Goal: Task Accomplishment & Management: Use online tool/utility

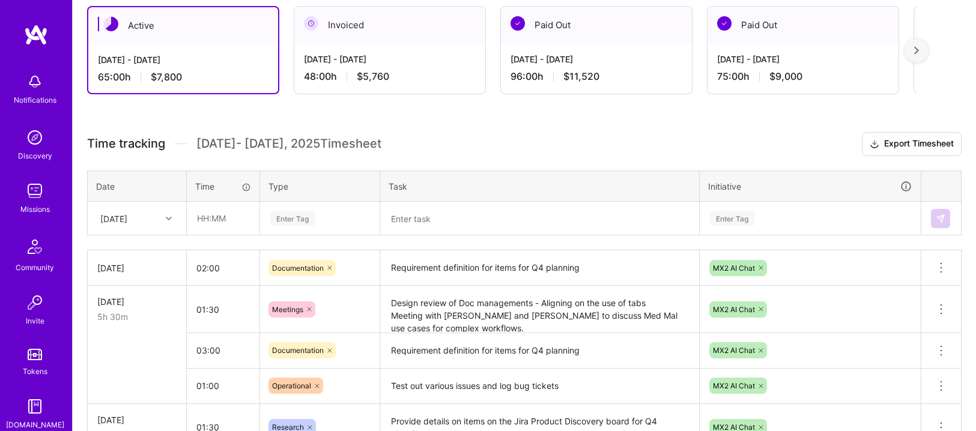
scroll to position [212, 0]
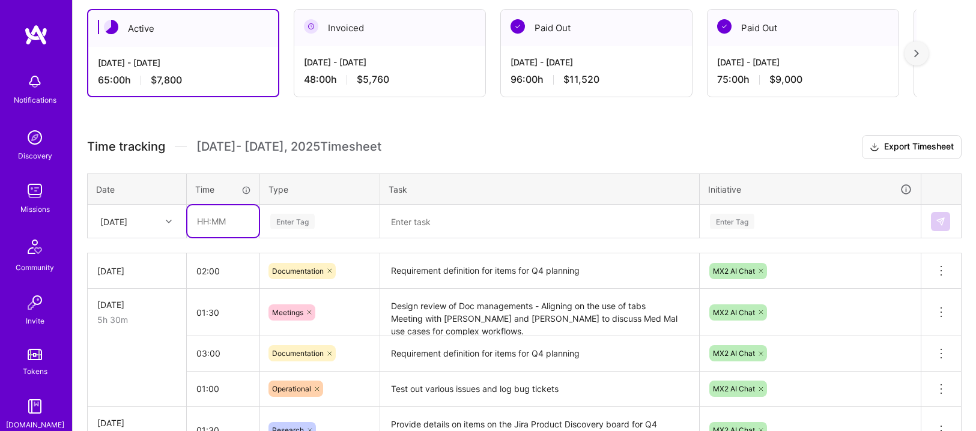
click at [232, 222] on input "text" at bounding box center [222, 221] width 71 height 32
type input "03:00"
click at [314, 227] on div "Enter Tag" at bounding box center [292, 221] width 44 height 19
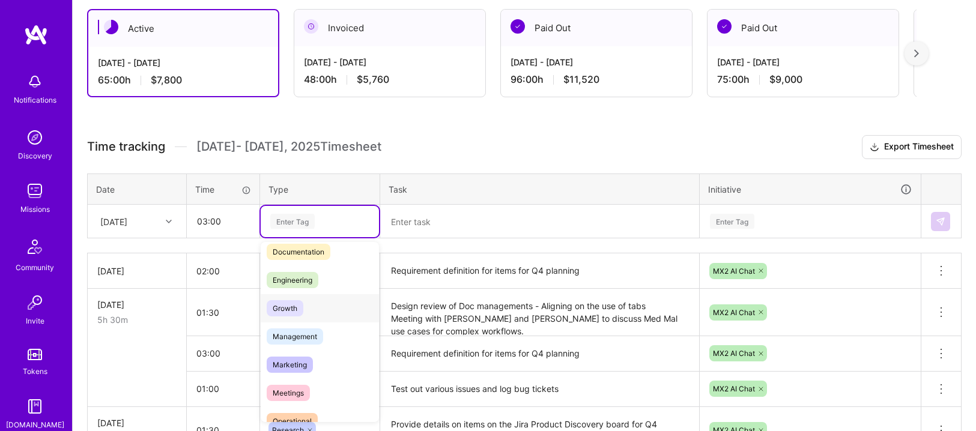
scroll to position [73, 0]
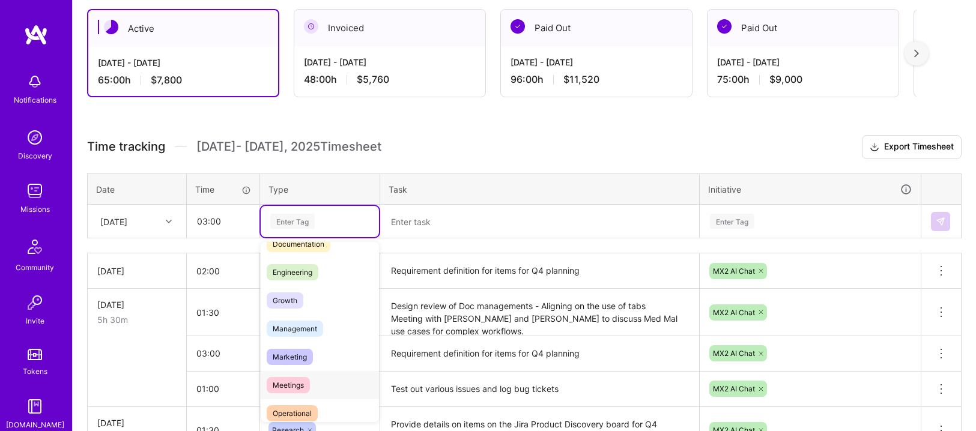
click at [293, 383] on span "Meetings" at bounding box center [288, 385] width 43 height 16
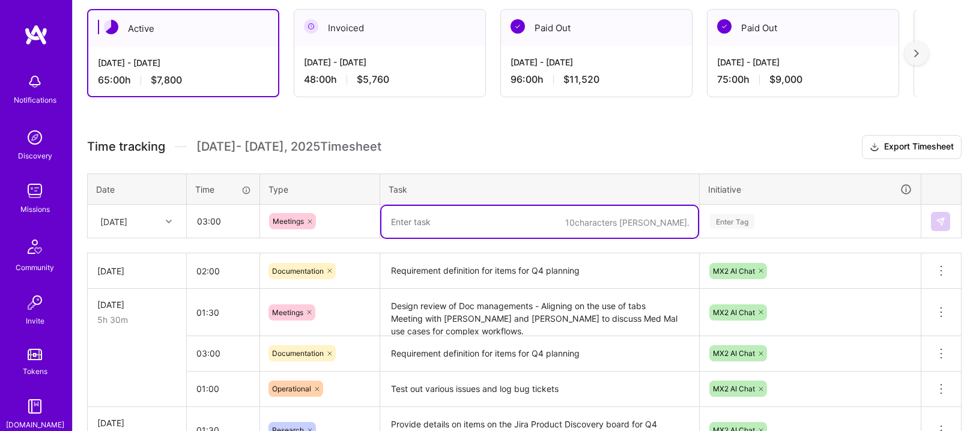
click at [413, 214] on textarea at bounding box center [539, 222] width 317 height 32
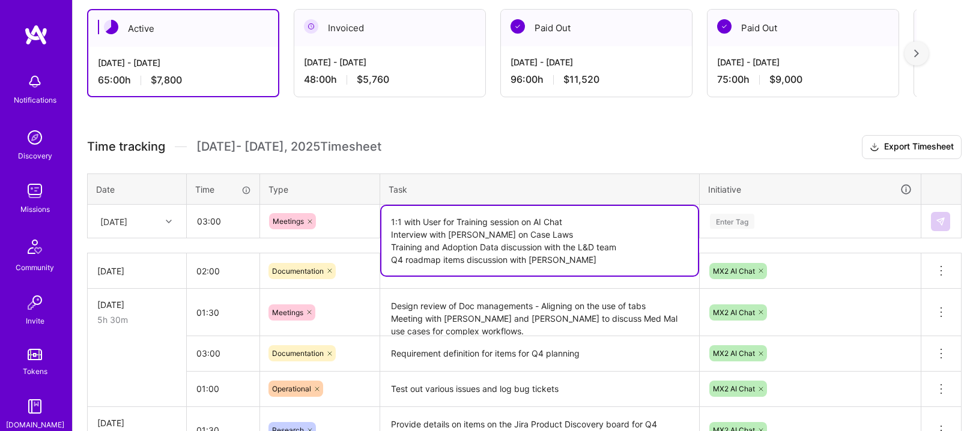
click at [580, 261] on textarea "1:1 with User for Training session on AI Chat Interview with [PERSON_NAME] on C…" at bounding box center [539, 241] width 317 height 70
click at [607, 266] on textarea "1:1 with User for Training session on AI Chat Interview with [PERSON_NAME] on C…" at bounding box center [539, 241] width 317 height 70
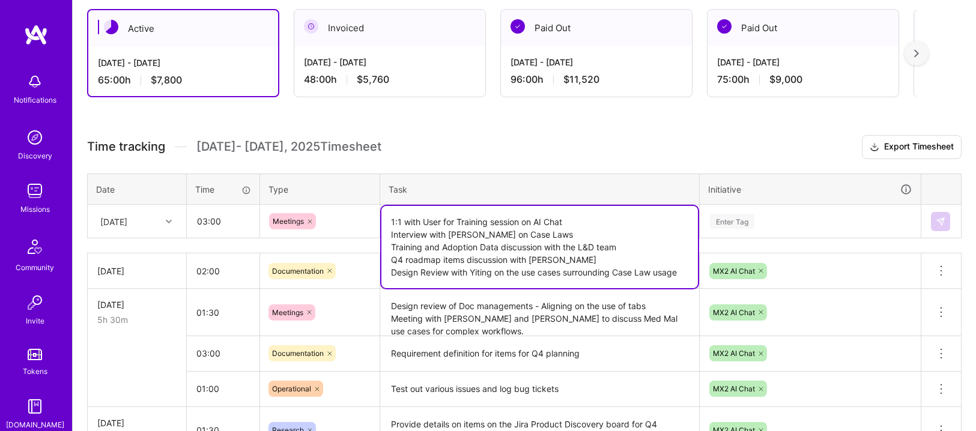
type textarea "1:1 with User for Training session on AI Chat Interview with [PERSON_NAME] on C…"
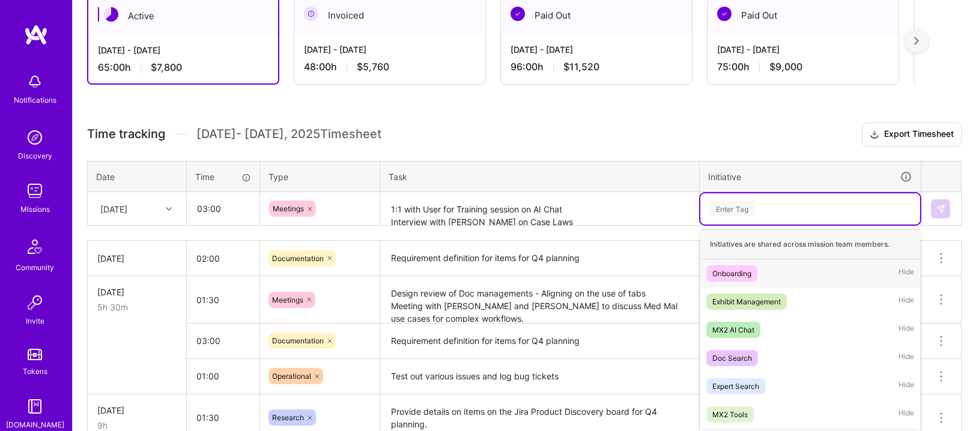
scroll to position [226, 0]
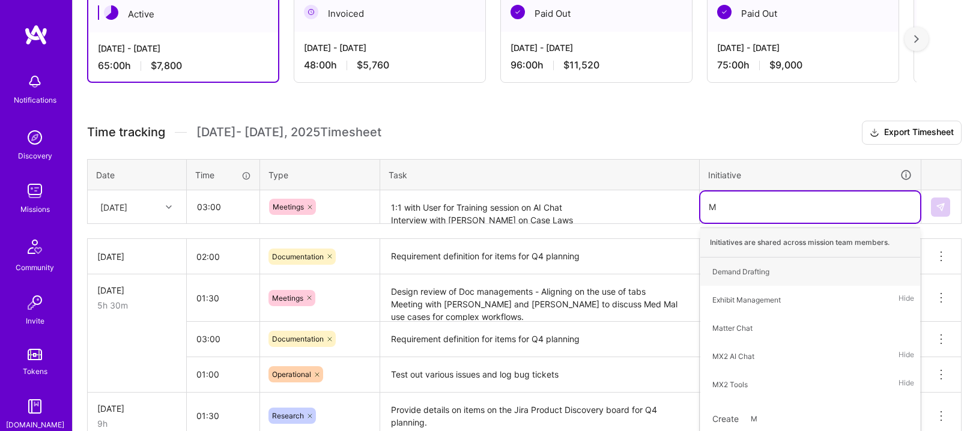
type input "MX"
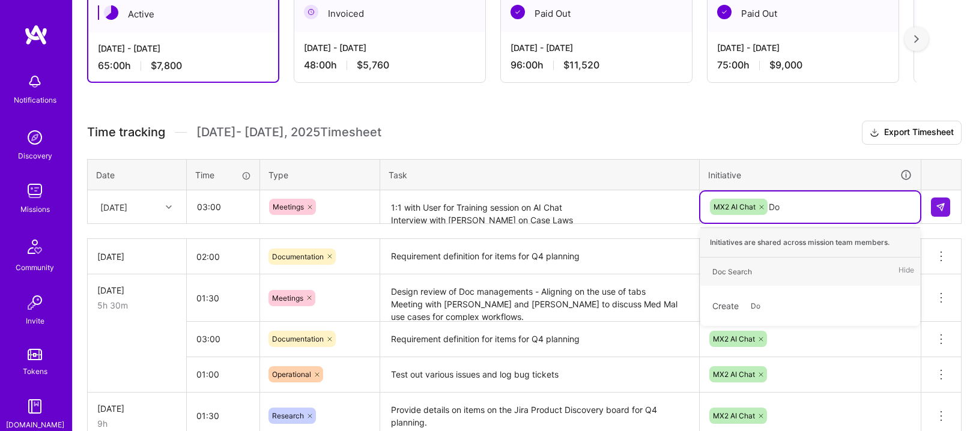
type input "Doc"
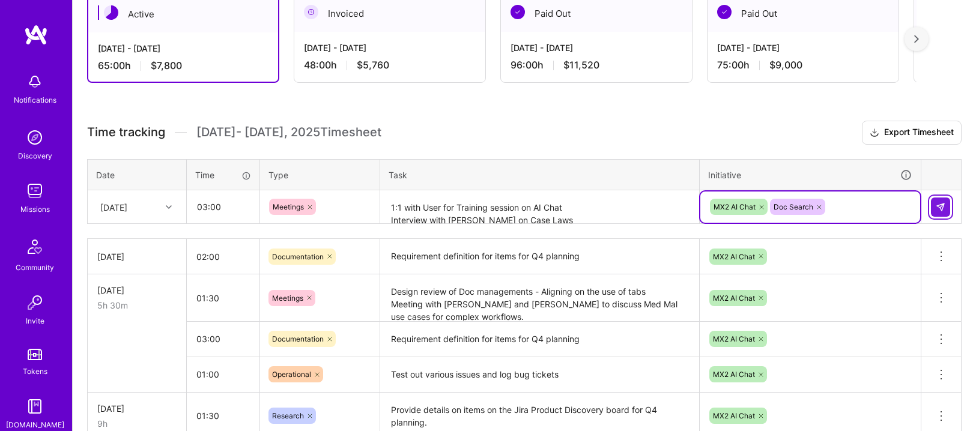
click at [938, 203] on img at bounding box center [941, 207] width 10 height 10
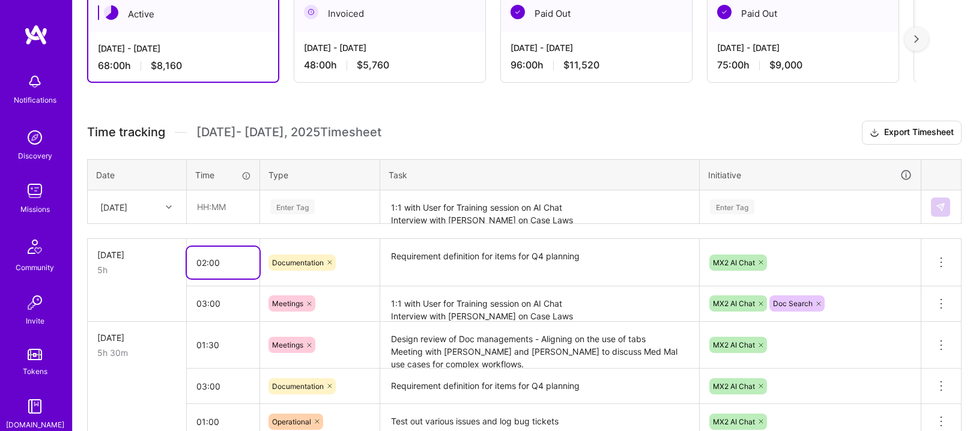
click at [214, 262] on input "02:00" at bounding box center [223, 263] width 73 height 32
click at [207, 261] on input "02:00" at bounding box center [223, 263] width 73 height 32
type input "03:00"
click at [476, 262] on textarea "Requirement definition for items for Q4 planning" at bounding box center [539, 262] width 317 height 45
click at [208, 205] on input "text" at bounding box center [222, 207] width 71 height 32
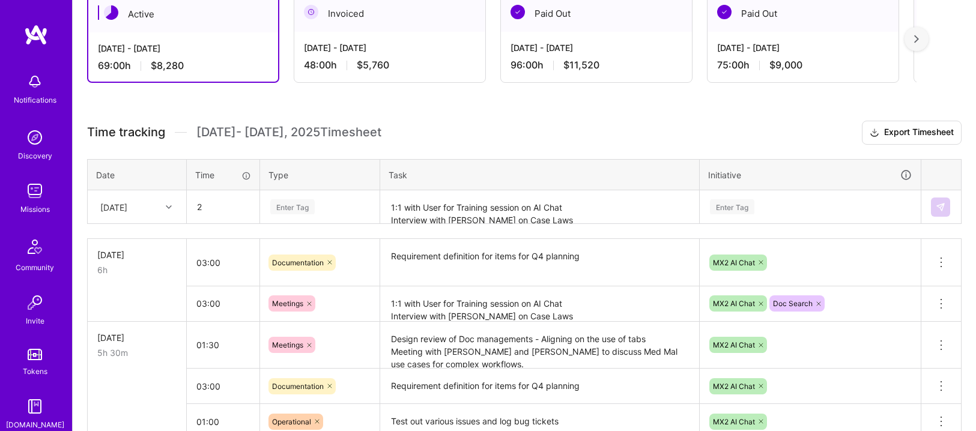
type input "02:00"
click at [311, 208] on div "Enter Tag" at bounding box center [292, 207] width 44 height 19
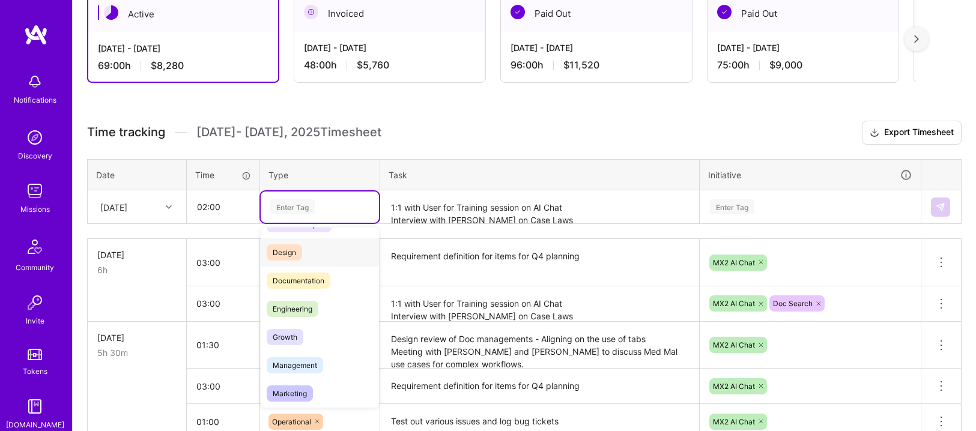
scroll to position [170, 0]
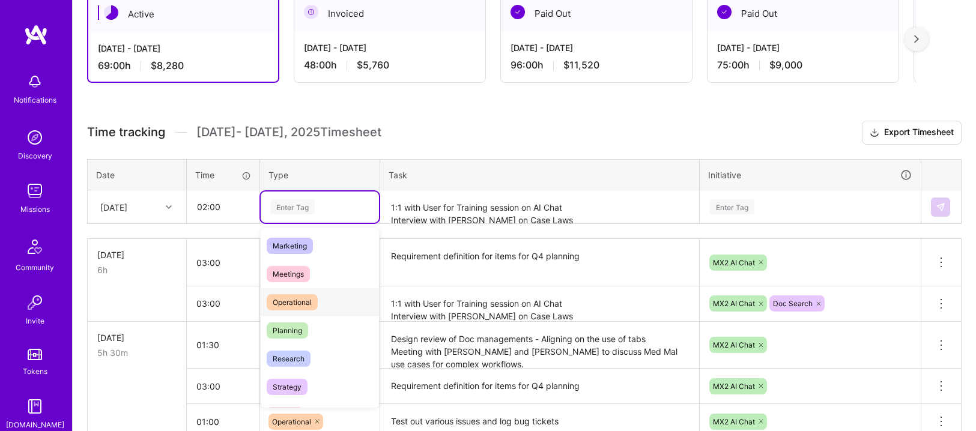
click at [303, 305] on span "Operational" at bounding box center [292, 302] width 51 height 16
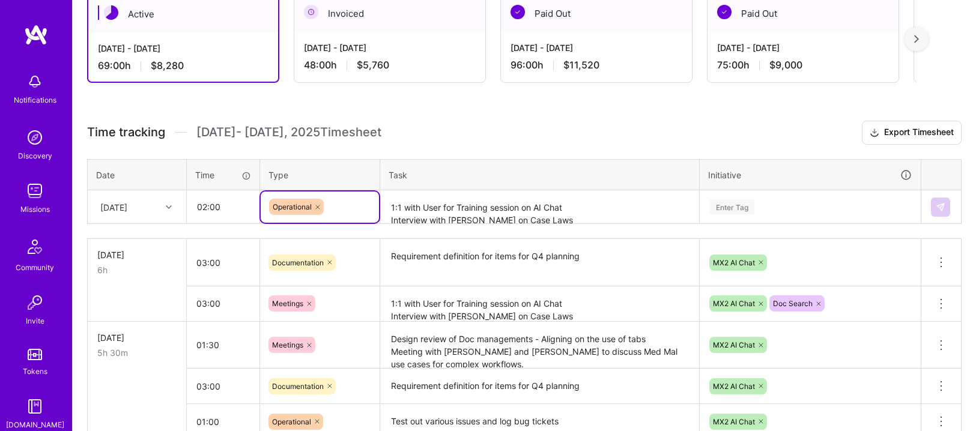
click at [436, 212] on textarea "1:1 with User for Training session on AI Chat Interview with [PERSON_NAME] on C…" at bounding box center [539, 208] width 317 height 32
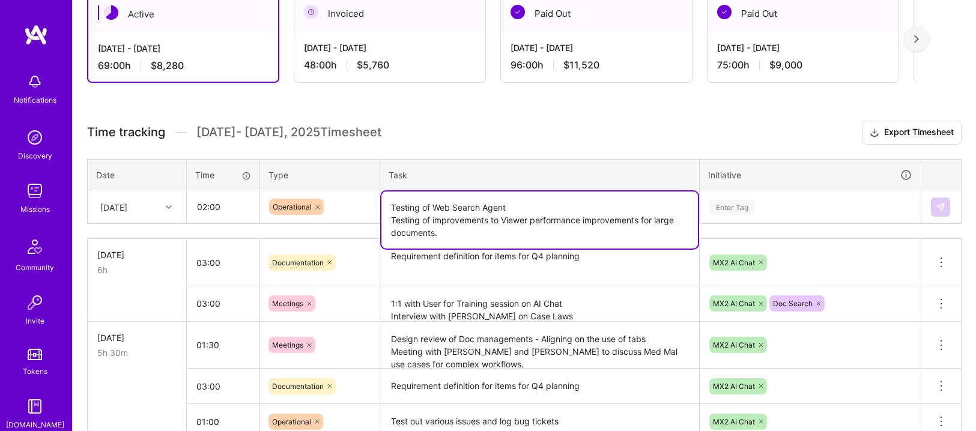
type textarea "Testing of Web Search Agent Testing of improvements to Viewer performance impro…"
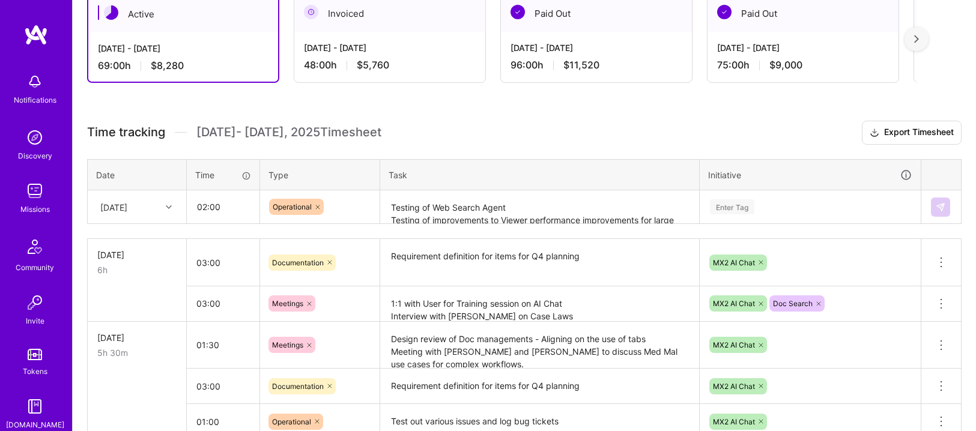
click at [920, 40] on div at bounding box center [917, 39] width 24 height 24
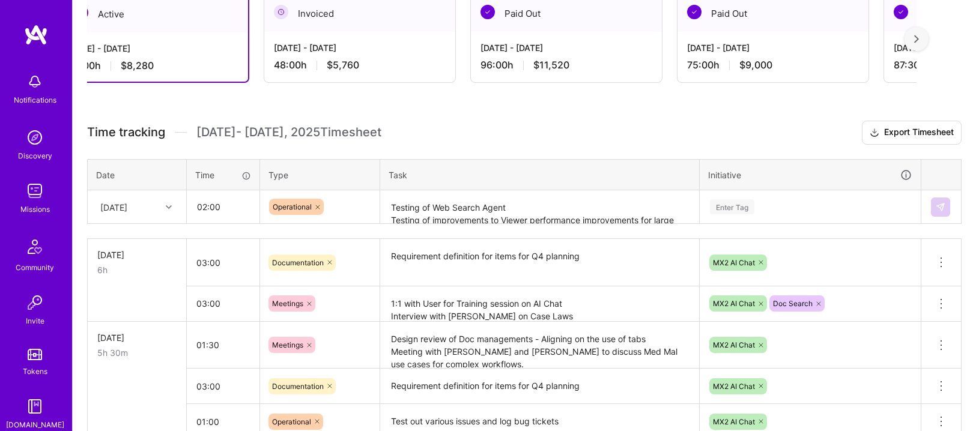
click at [920, 41] on div at bounding box center [917, 39] width 24 height 24
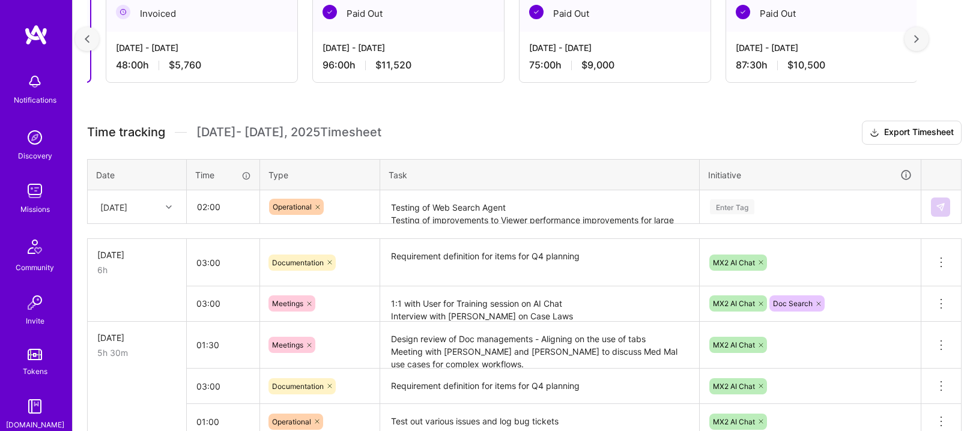
click at [920, 41] on div at bounding box center [917, 39] width 24 height 24
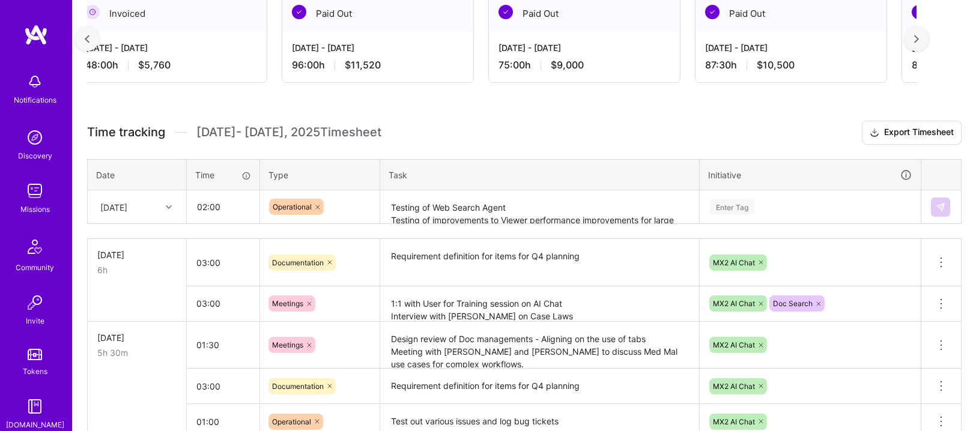
click at [920, 41] on div at bounding box center [917, 39] width 24 height 24
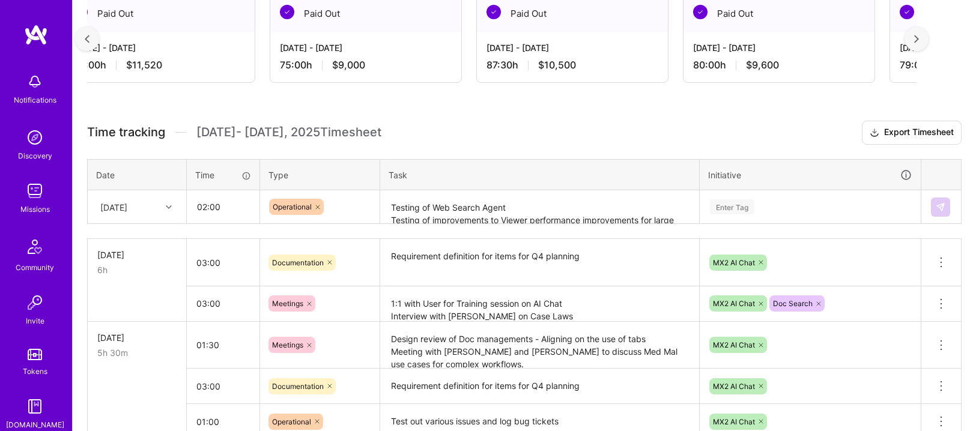
click at [920, 41] on div at bounding box center [917, 39] width 24 height 24
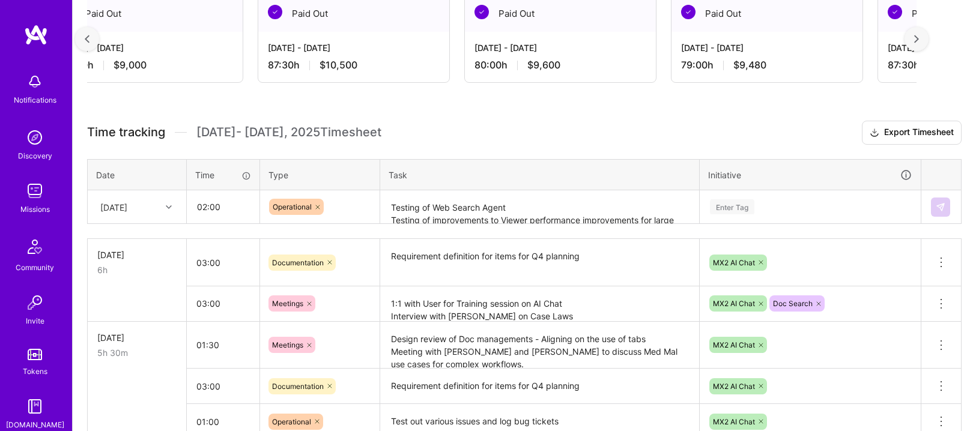
click at [920, 41] on div at bounding box center [917, 39] width 24 height 24
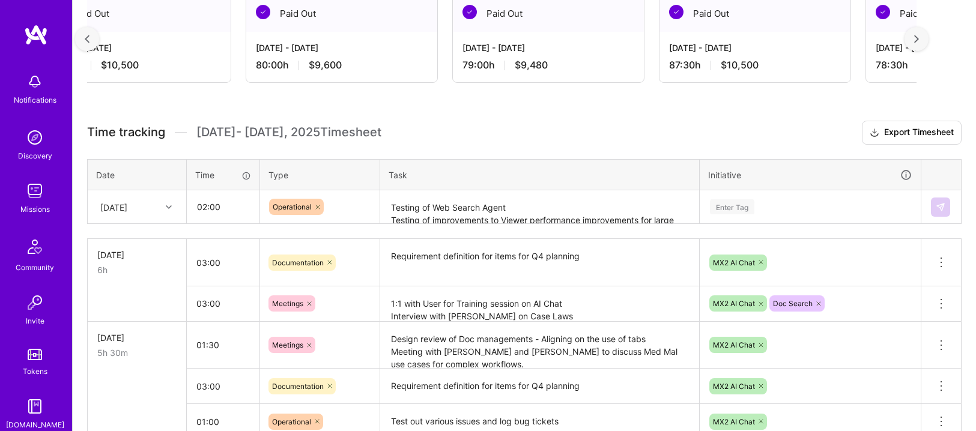
click at [920, 41] on div at bounding box center [917, 39] width 24 height 24
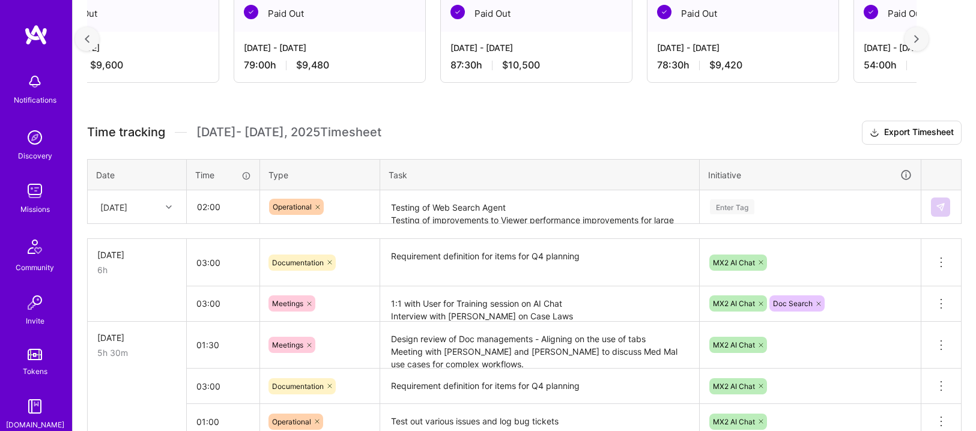
click at [920, 41] on div at bounding box center [917, 39] width 24 height 24
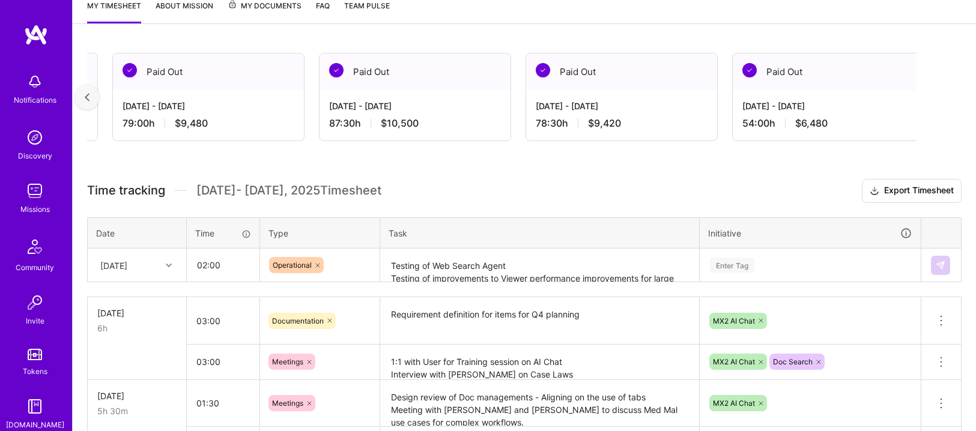
scroll to position [142, 0]
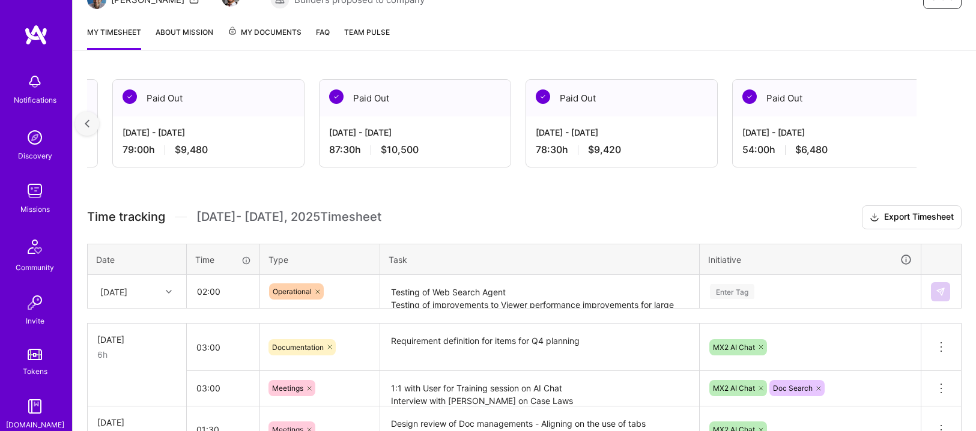
click at [81, 127] on div at bounding box center [87, 124] width 24 height 24
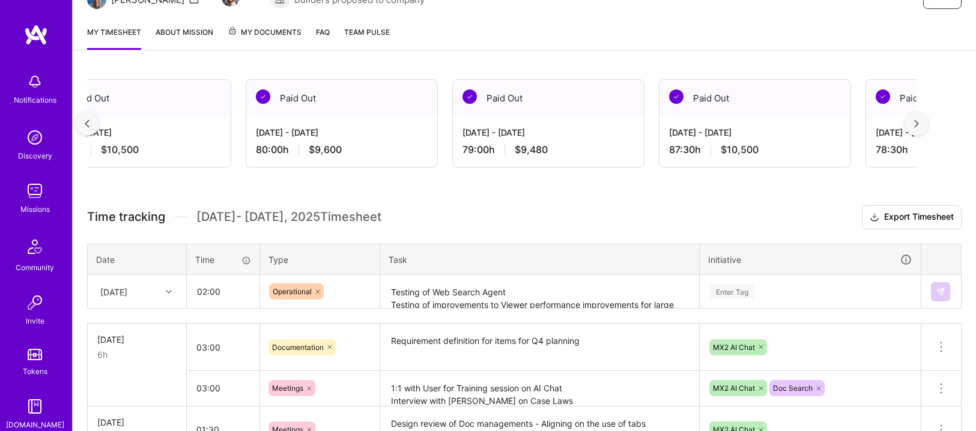
click at [82, 127] on div at bounding box center [87, 124] width 24 height 24
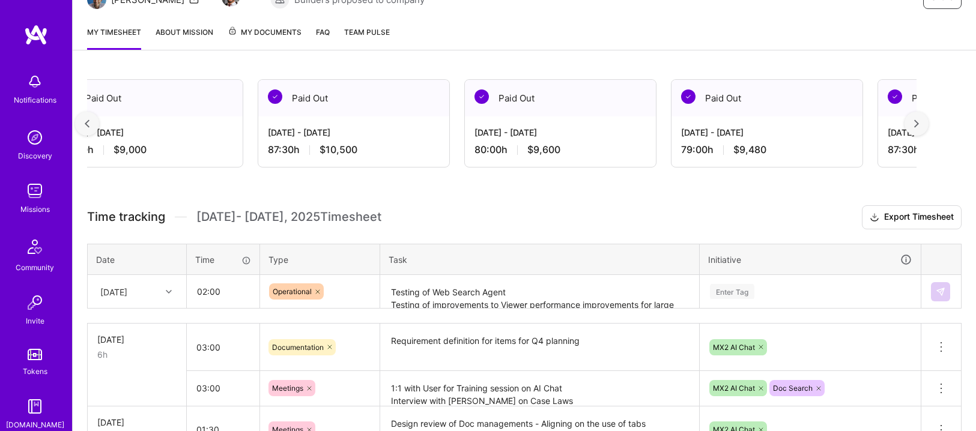
click at [82, 127] on div at bounding box center [87, 124] width 24 height 24
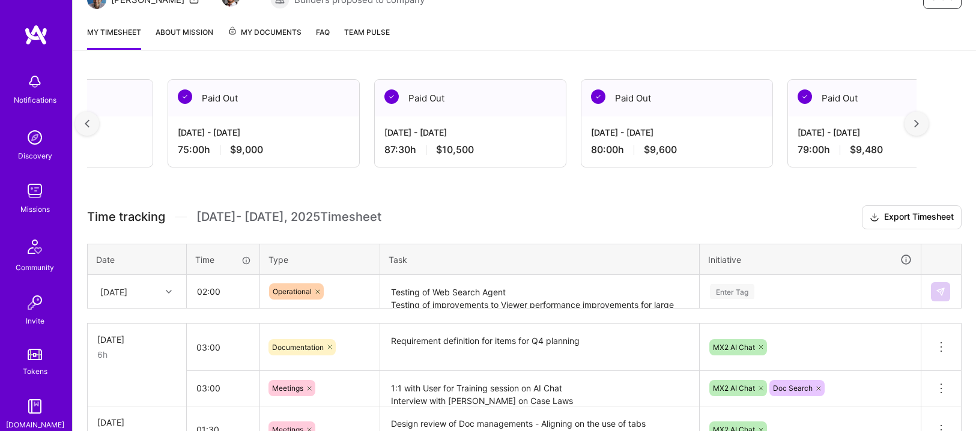
scroll to position [0, 437]
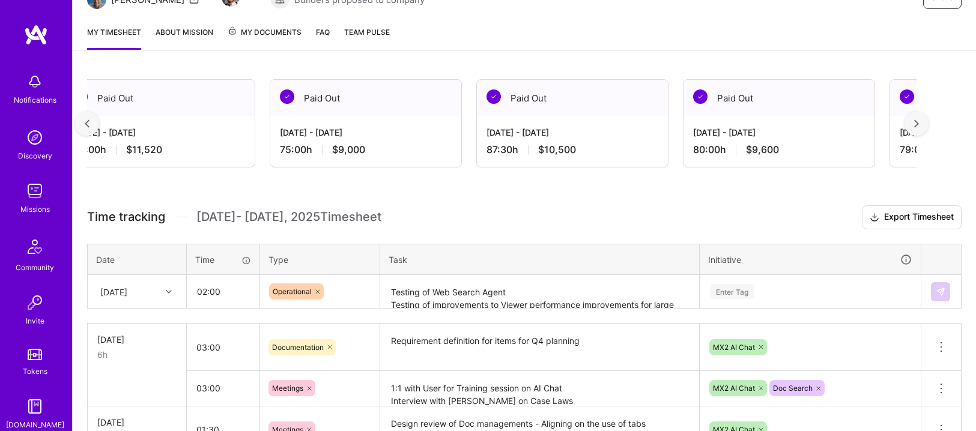
click at [87, 126] on img at bounding box center [87, 124] width 5 height 8
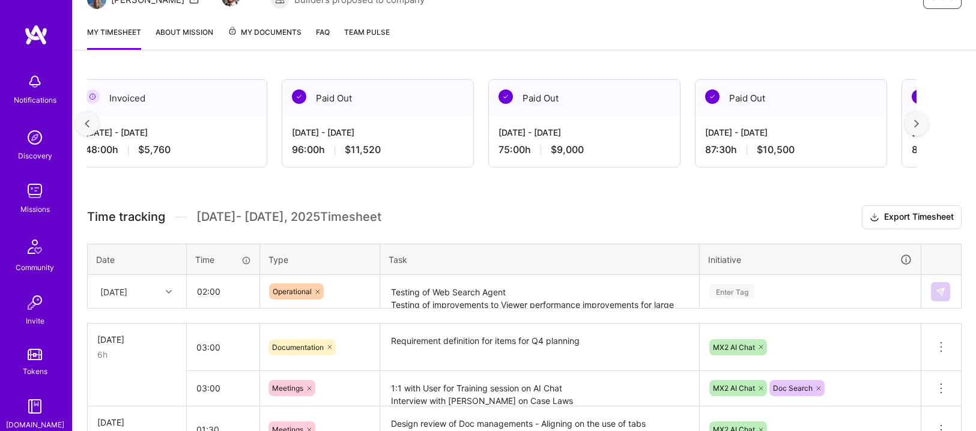
click at [87, 126] on img at bounding box center [87, 124] width 5 height 8
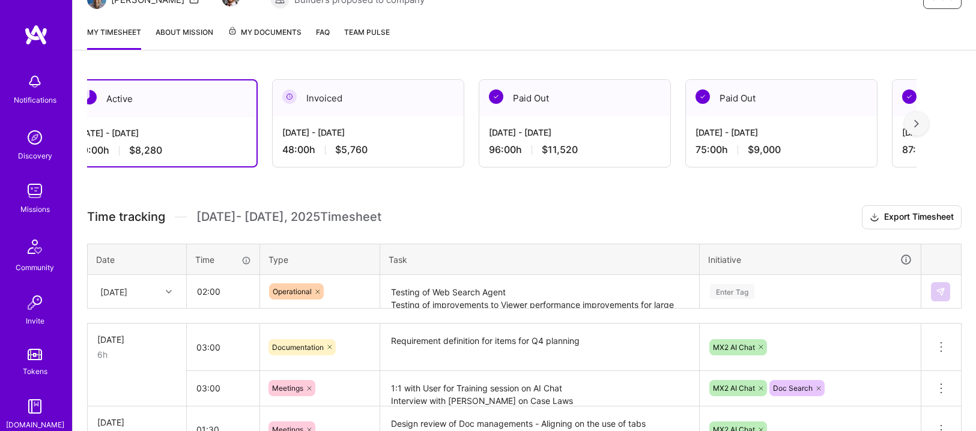
scroll to position [0, 0]
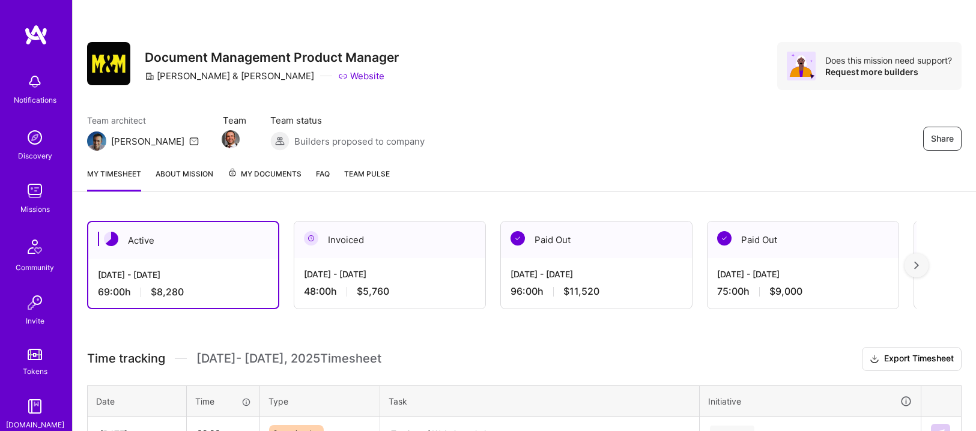
click at [24, 37] on img at bounding box center [36, 35] width 24 height 22
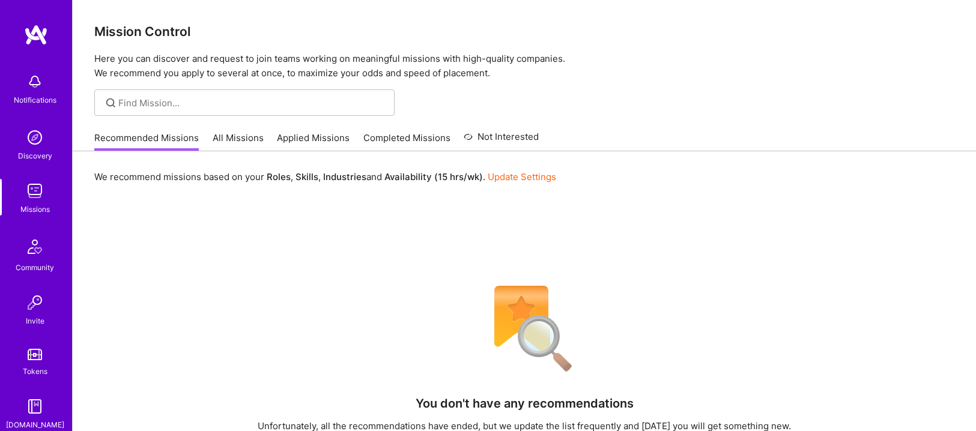
click at [222, 132] on link "All Missions" at bounding box center [238, 142] width 51 height 20
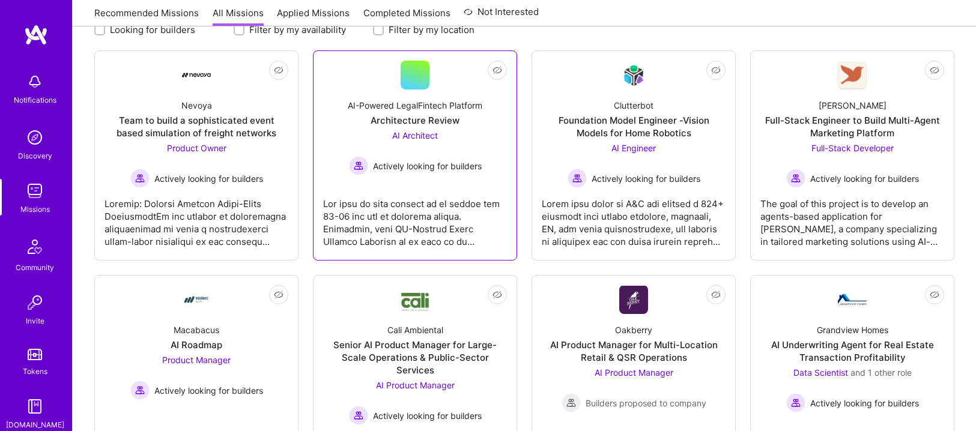
scroll to position [178, 0]
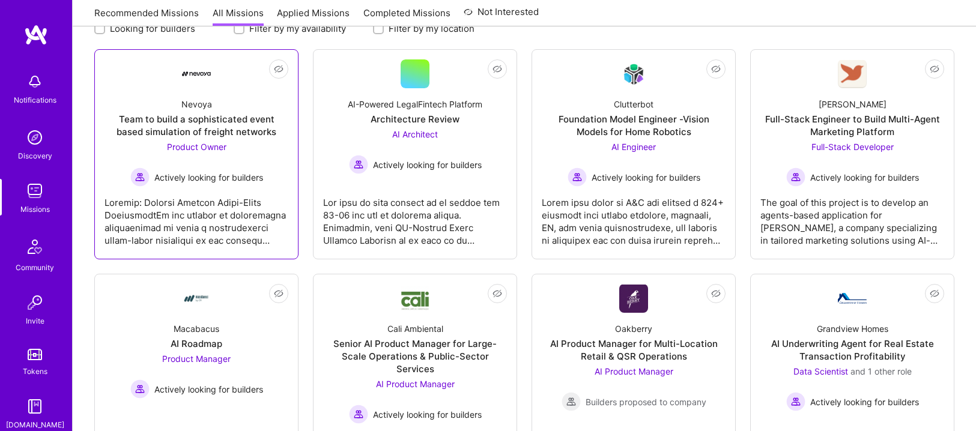
click at [208, 217] on div at bounding box center [197, 217] width 184 height 60
